Goal: Book appointment/travel/reservation

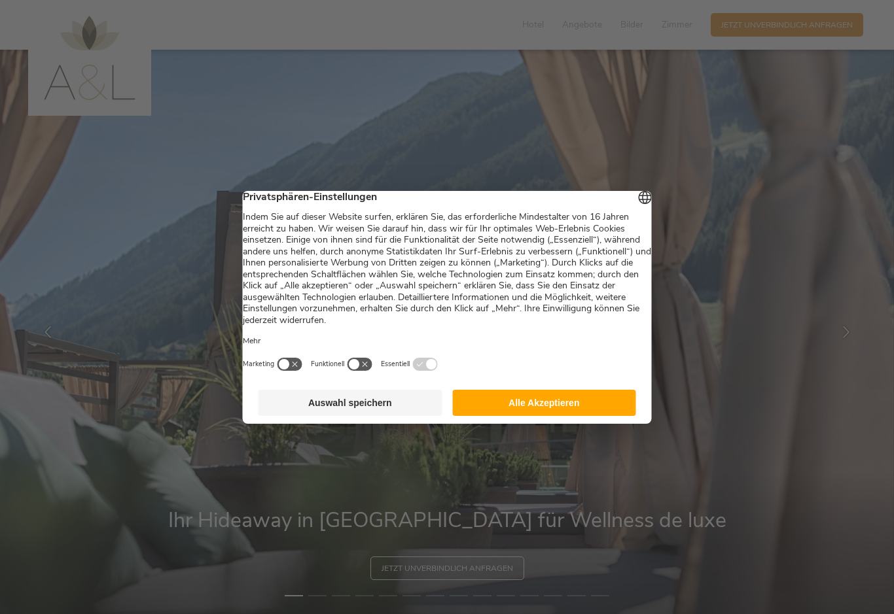
click at [554, 416] on button "Alle Akzeptieren" at bounding box center [544, 403] width 184 height 26
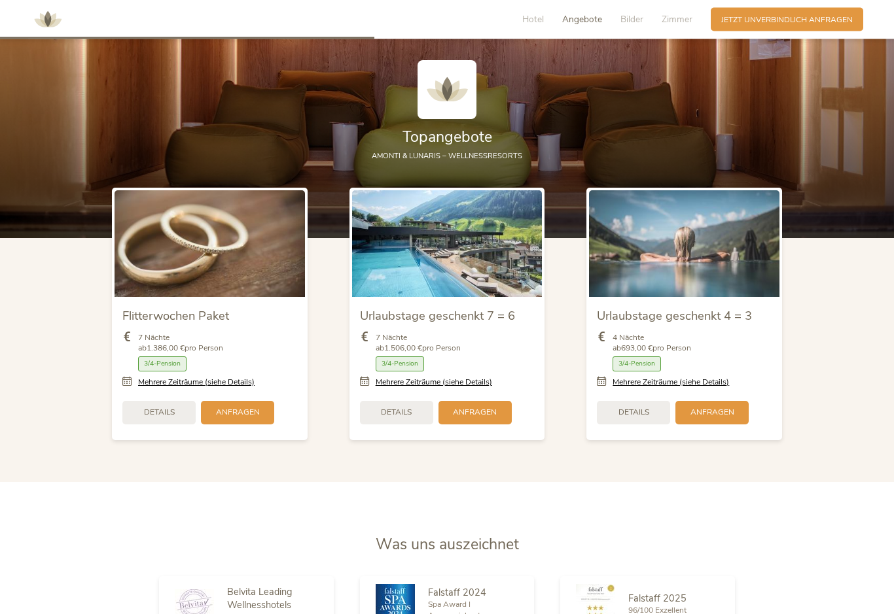
scroll to position [1397, 0]
click at [719, 418] on span "Anfragen" at bounding box center [712, 412] width 44 height 11
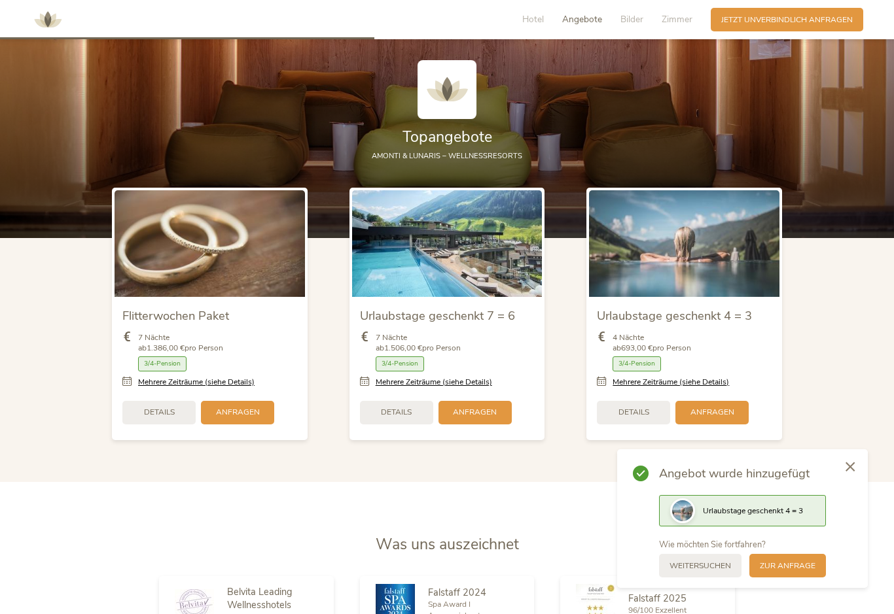
click at [795, 572] on span "zur Anfrage" at bounding box center [788, 566] width 56 height 11
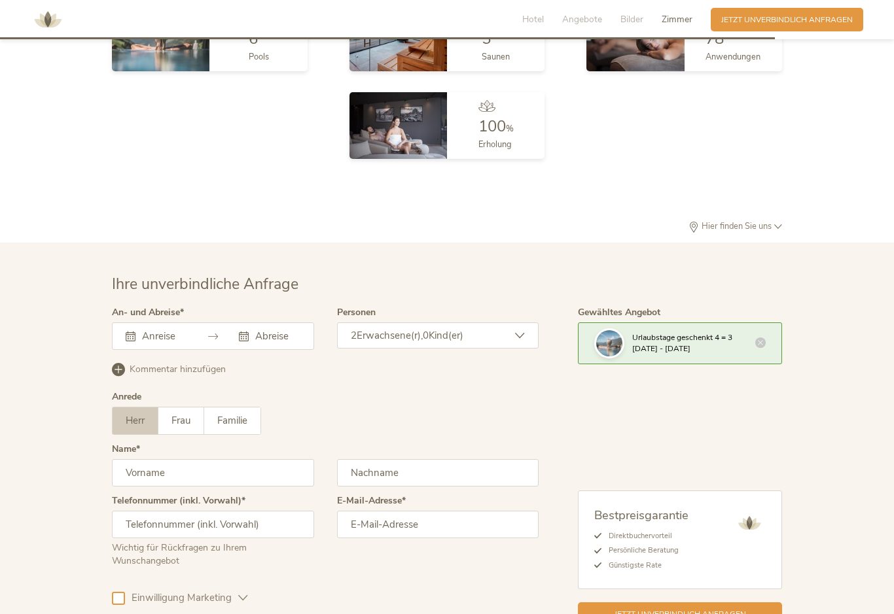
scroll to position [3333, 0]
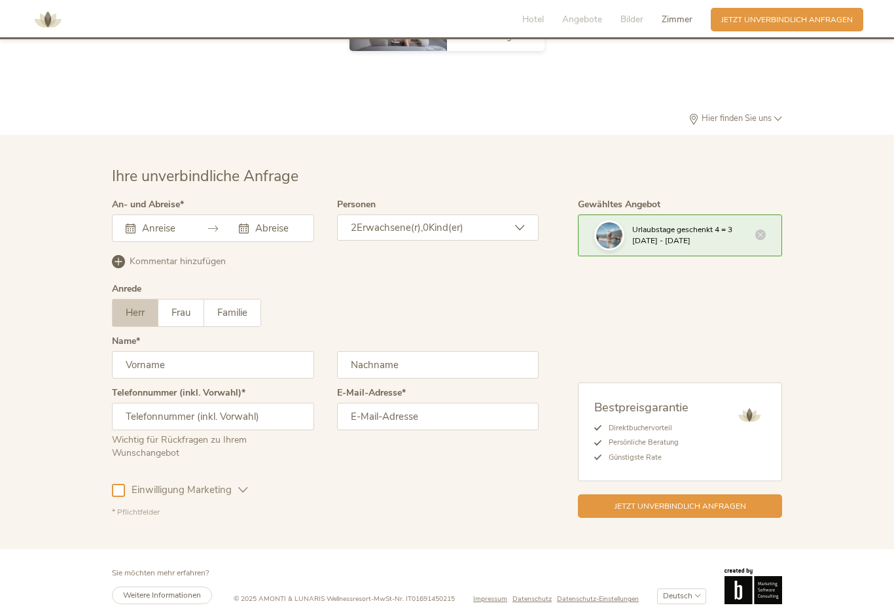
click at [173, 242] on div "August 2025 Mo Di Mi Do Fr Sa So 28 29 30 31 1 2 3 4 5 6 7 8 9 10 11 12 13 14 1…" at bounding box center [213, 228] width 202 height 27
click at [219, 236] on div at bounding box center [213, 228] width 202 height 27
click at [183, 235] on input "text" at bounding box center [163, 228] width 48 height 13
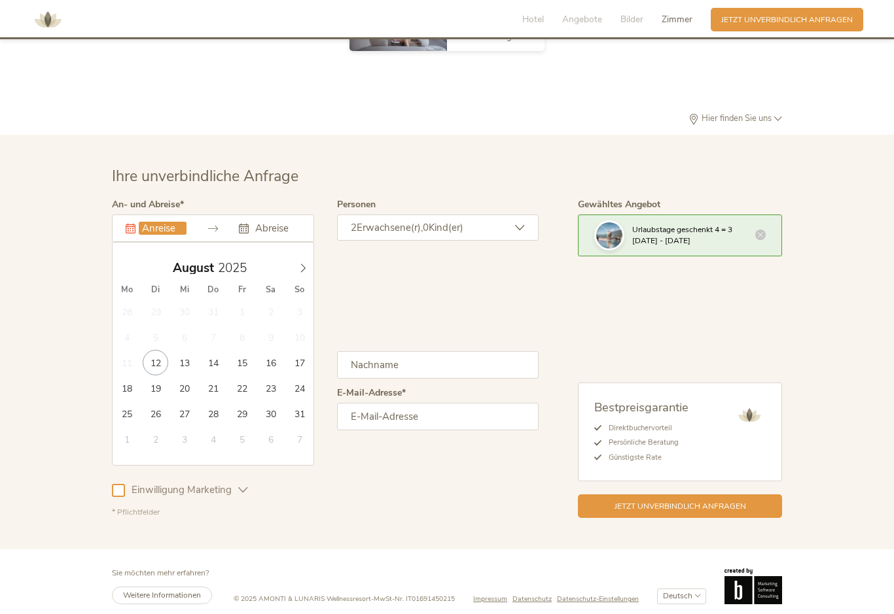
click at [302, 273] on icon at bounding box center [302, 268] width 9 height 9
click at [308, 274] on span at bounding box center [303, 265] width 22 height 18
click at [307, 281] on div "Oktober 2025" at bounding box center [214, 268] width 202 height 25
click at [308, 274] on span at bounding box center [303, 265] width 22 height 18
type input "15.11.2025"
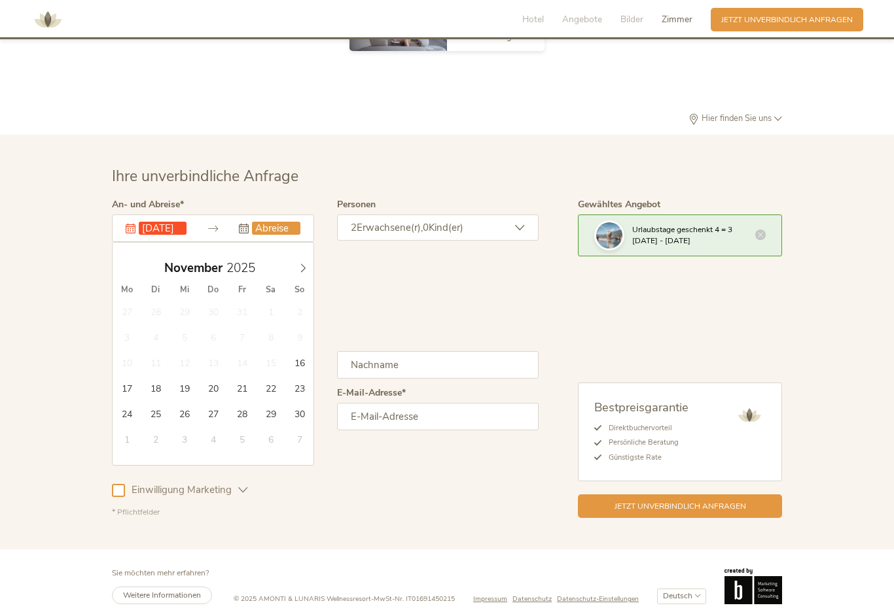
type input "18.11.2025"
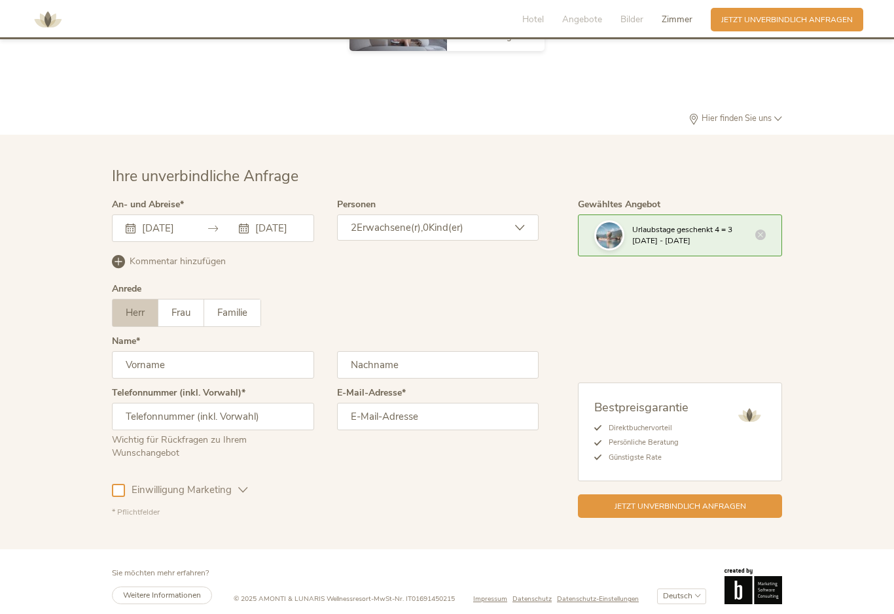
click at [241, 379] on input "text" at bounding box center [213, 364] width 202 height 27
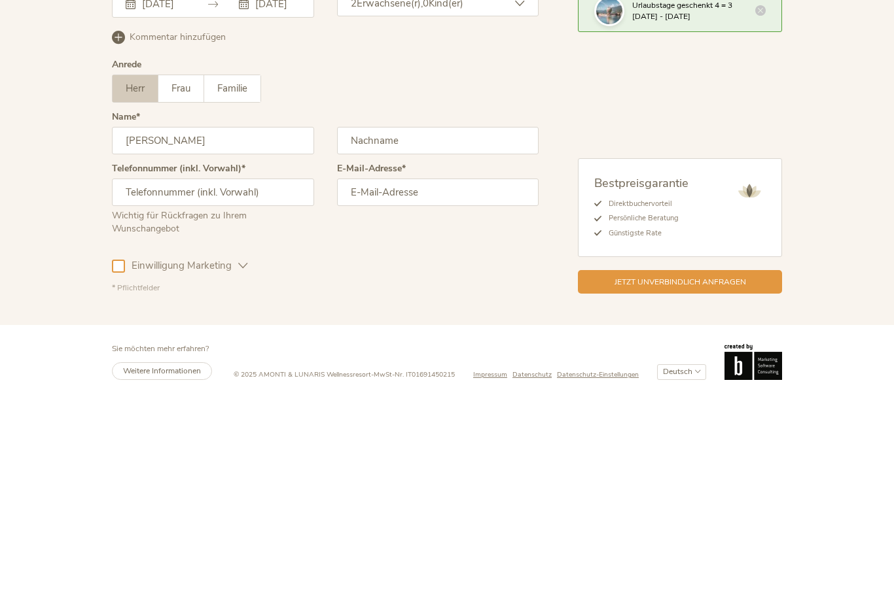
click at [423, 351] on input "text" at bounding box center [438, 364] width 202 height 27
click at [217, 351] on input "Bergmann" at bounding box center [213, 364] width 202 height 27
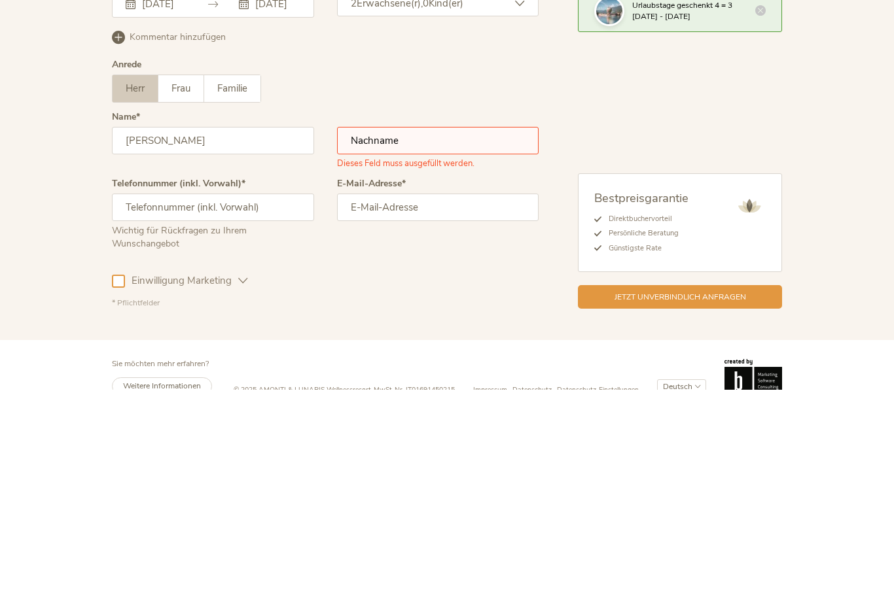
click at [249, 351] on input "Bergmann" at bounding box center [213, 364] width 202 height 27
type input "B"
type input "Gabriele"
click at [402, 351] on input "text" at bounding box center [438, 364] width 202 height 27
type input "Bergmann"
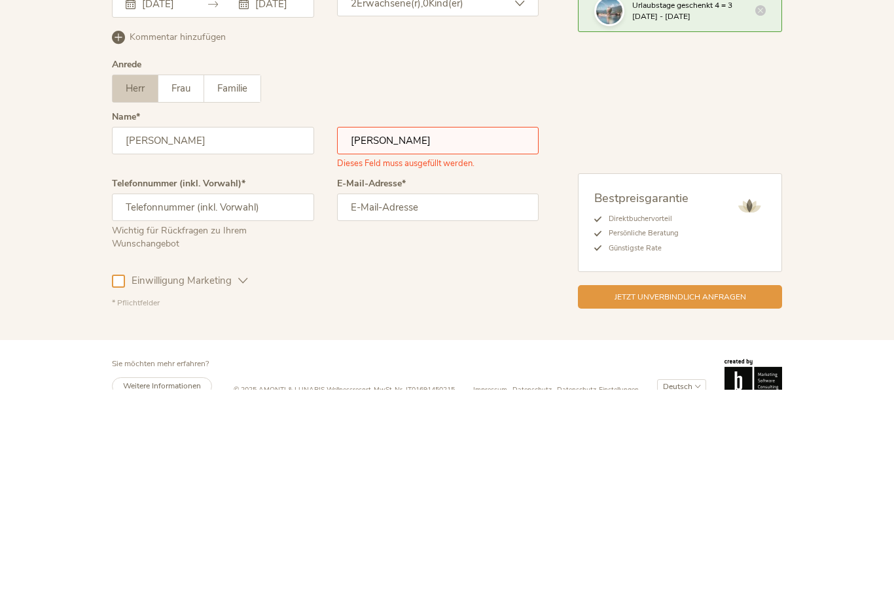
click at [263, 418] on input "text" at bounding box center [213, 431] width 202 height 27
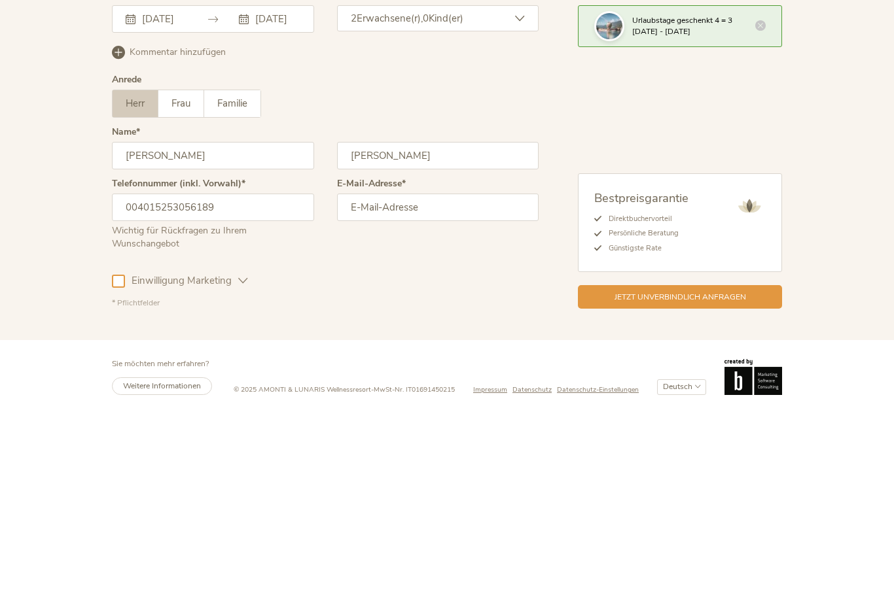
type input "004015253056189"
click at [457, 403] on input "email" at bounding box center [438, 416] width 202 height 27
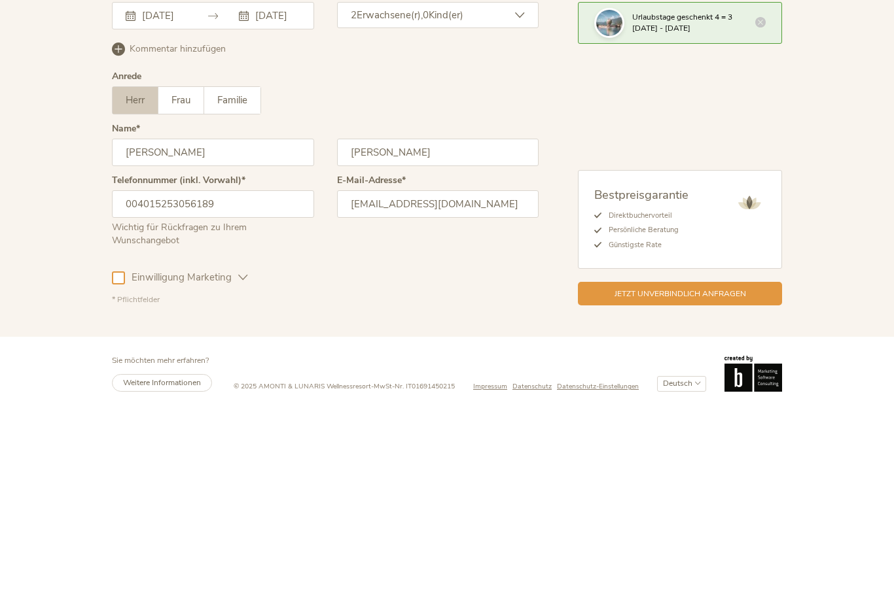
type input "gaby_bergmann@web.de"
click at [149, 403] on input "004015253056189" at bounding box center [213, 416] width 202 height 27
type input "004915253056189"
click at [198, 300] on label "Frau" at bounding box center [181, 313] width 46 height 27
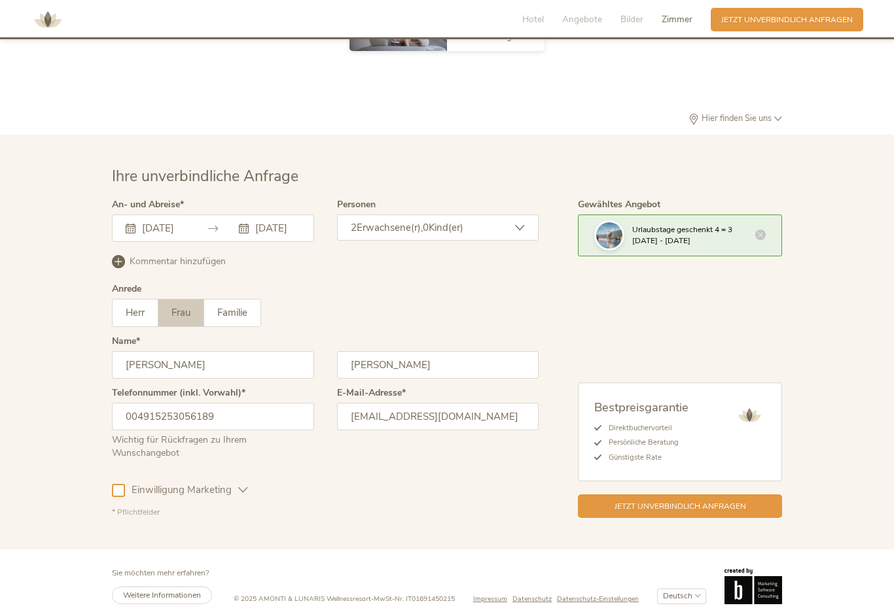
click at [692, 518] on div "Jetzt unverbindlich anfragen" at bounding box center [680, 507] width 204 height 24
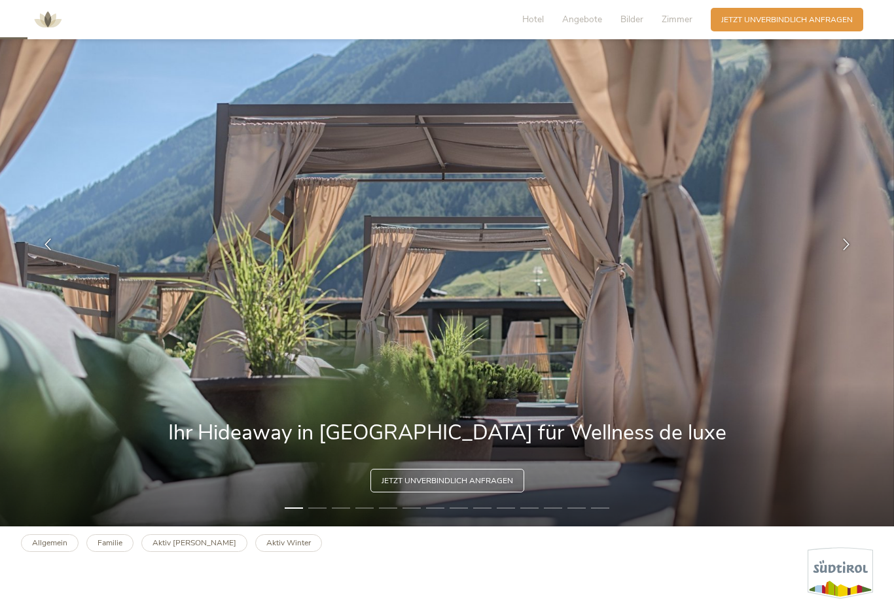
scroll to position [0, 0]
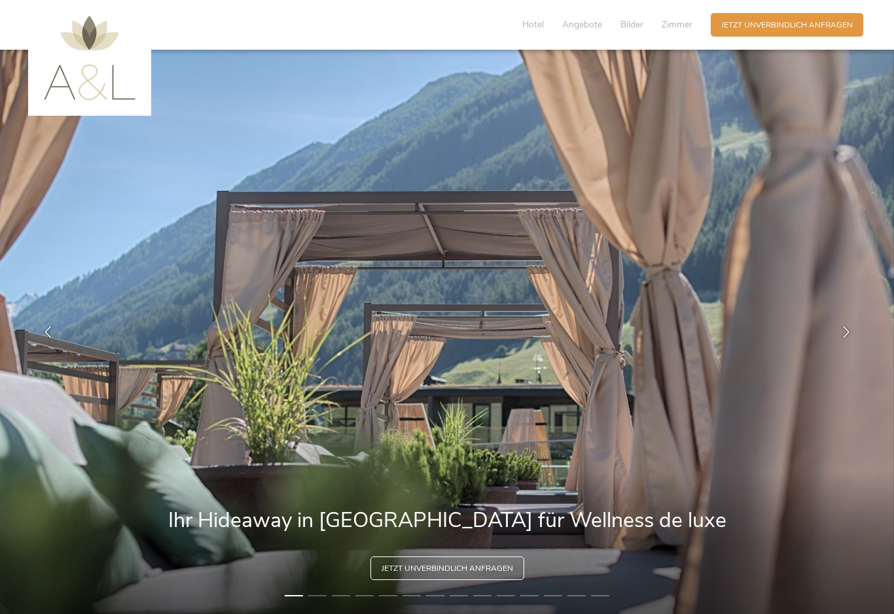
click at [532, 14] on div "Hotel Angebote Bilder Zimmer" at bounding box center [610, 25] width 202 height 24
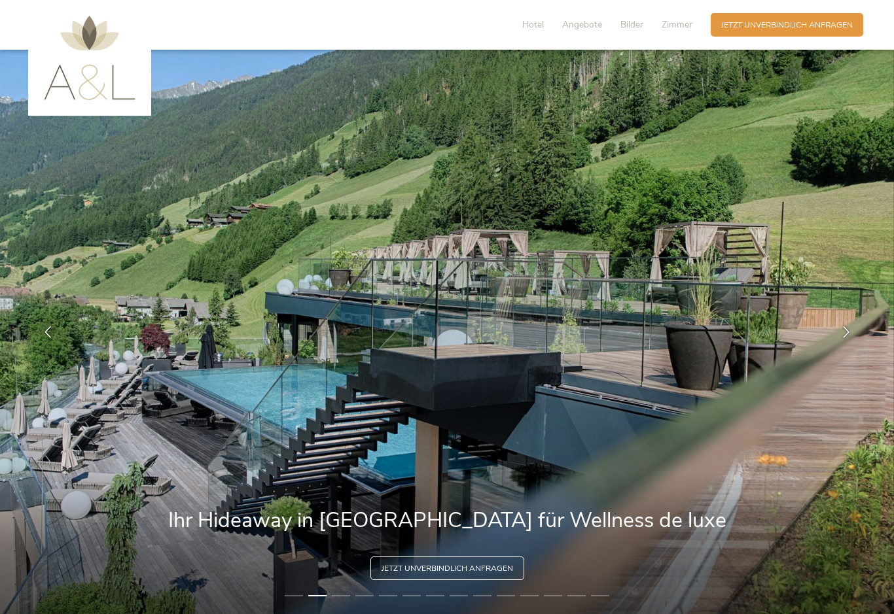
click at [537, 29] on span "Hotel" at bounding box center [533, 24] width 22 height 12
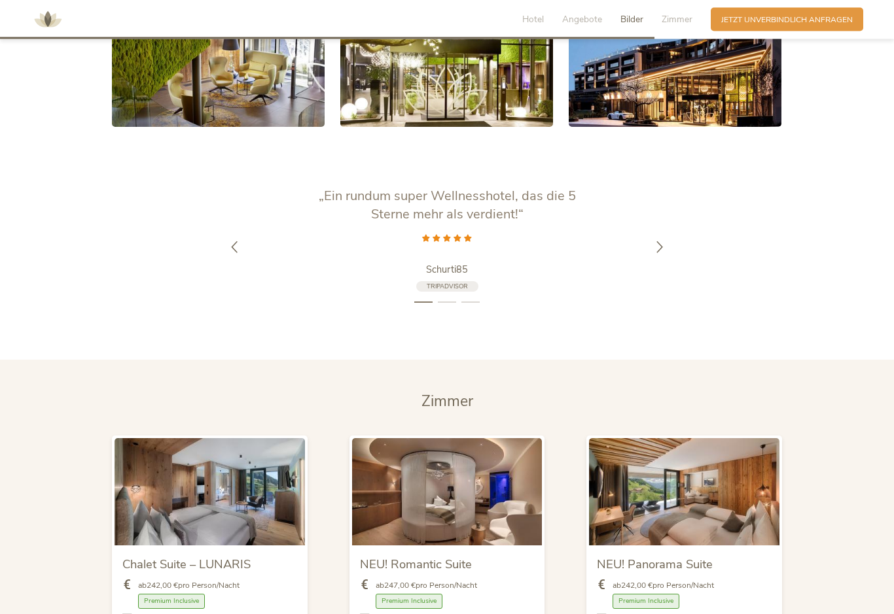
scroll to position [2400, 0]
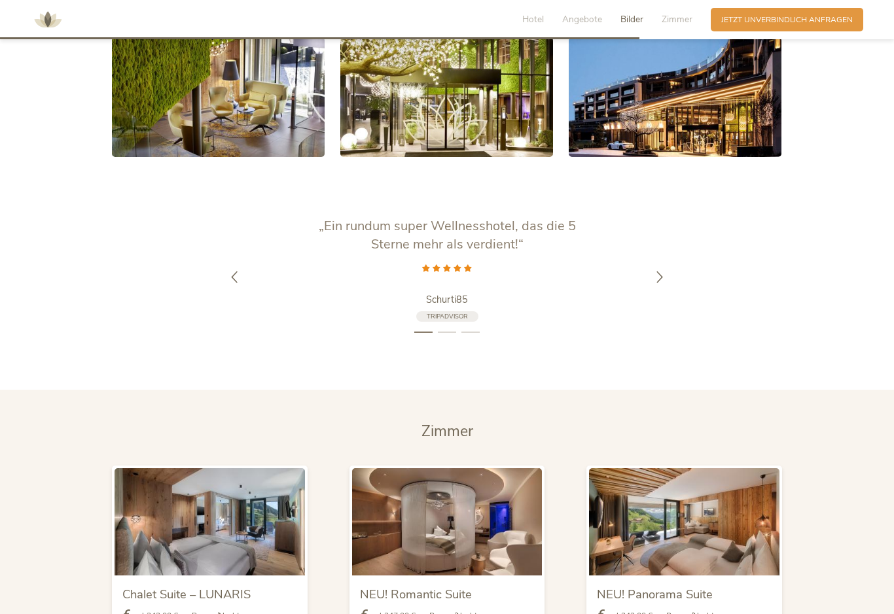
click at [660, 283] on icon at bounding box center [660, 278] width 12 height 12
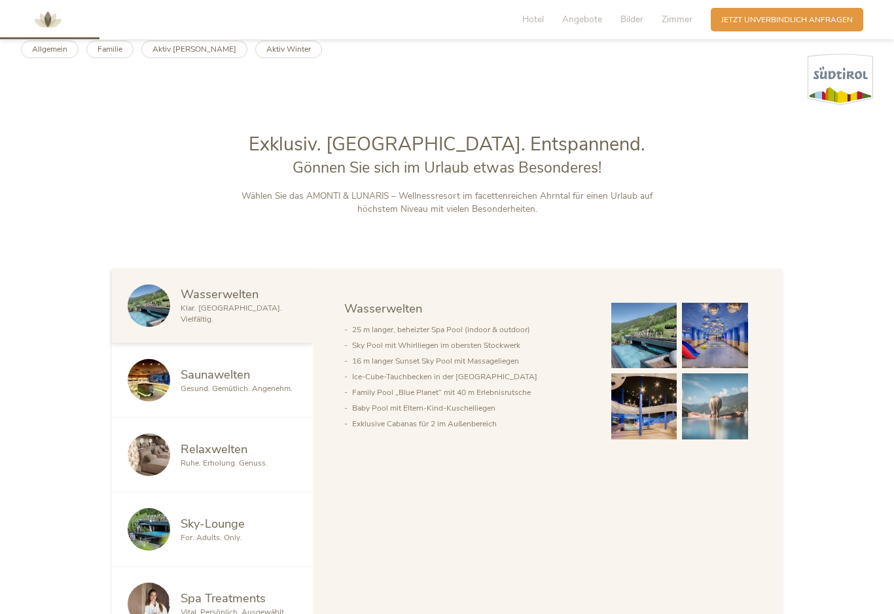
scroll to position [0, 0]
